Goal: Communication & Community: Answer question/provide support

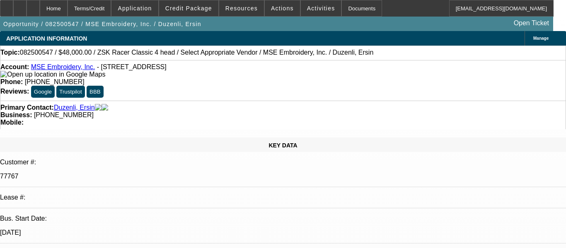
select select "0"
select select "2"
select select "0.1"
select select "4"
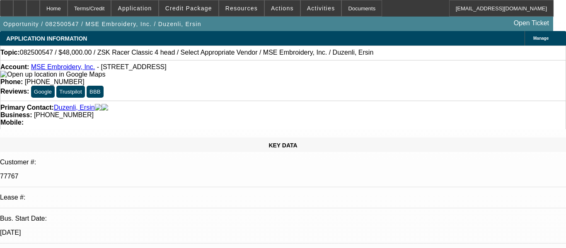
select select "0"
select select "2"
select select "0.1"
select select "4"
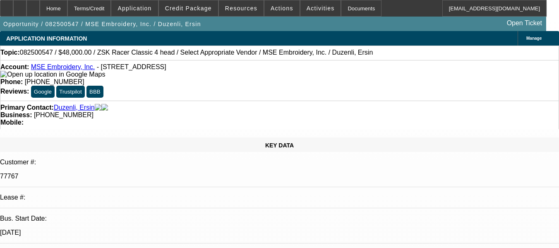
radio input "true"
type textarea "GOOD PAY HISTORY AND WAS PAID OFF EARLY. NO ISSUES FOUND ON THIS CONTRACT."
drag, startPoint x: 515, startPoint y: 178, endPoint x: 500, endPoint y: 123, distance: 57.1
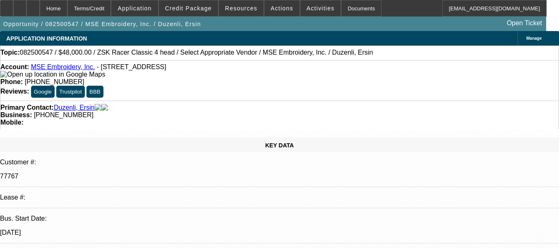
radio input "false"
radio input "true"
